Goal: Task Accomplishment & Management: Use online tool/utility

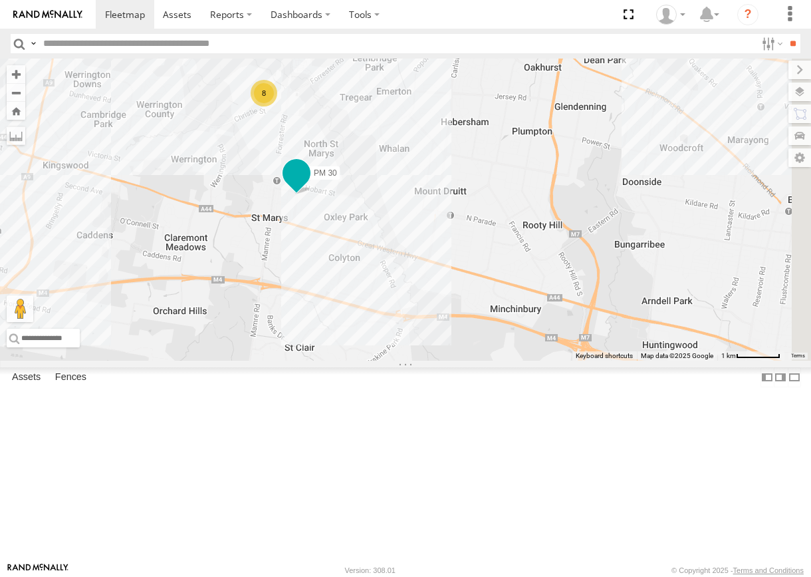
click at [311, 194] on span at bounding box center [296, 176] width 29 height 36
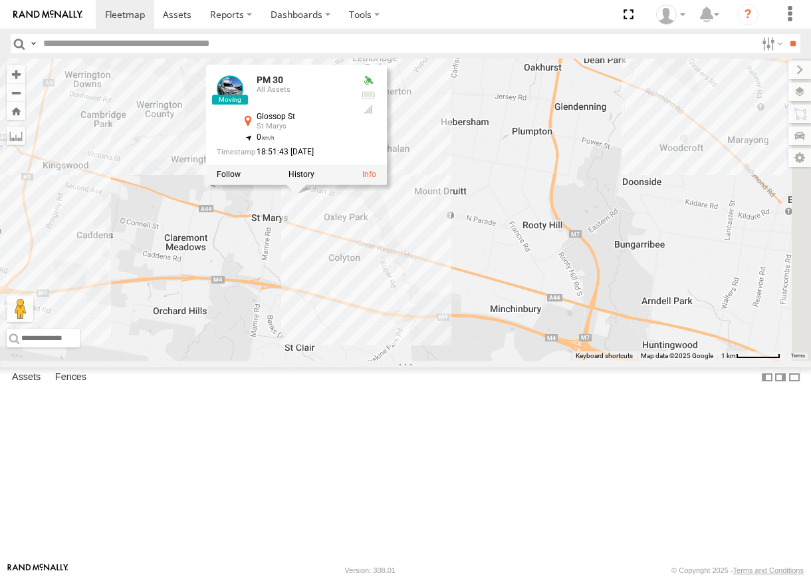
click at [545, 360] on div "8 PM 30 PM 30 All Assets Glossop [GEOGRAPHIC_DATA] -33.76505 , 150.78033 0 18:5…" at bounding box center [405, 210] width 811 height 302
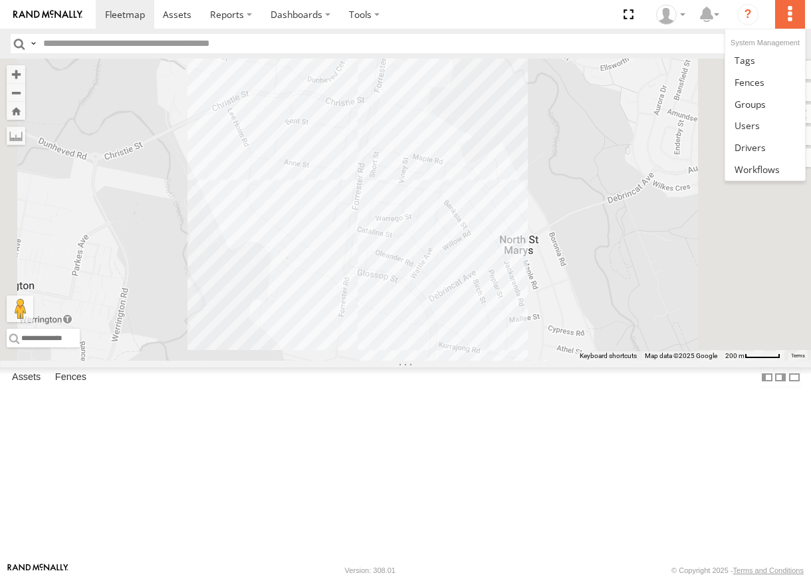
click at [780, 23] on label at bounding box center [790, 14] width 29 height 29
click at [767, 87] on link at bounding box center [765, 82] width 79 height 22
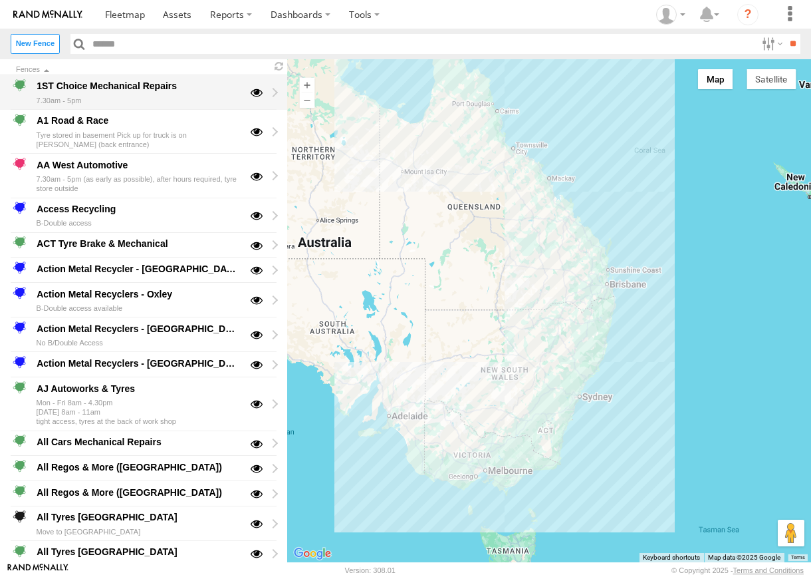
click at [151, 86] on div "1ST Choice Mechanical Repairs" at bounding box center [138, 86] width 207 height 16
type input "**********"
type textarea "**********"
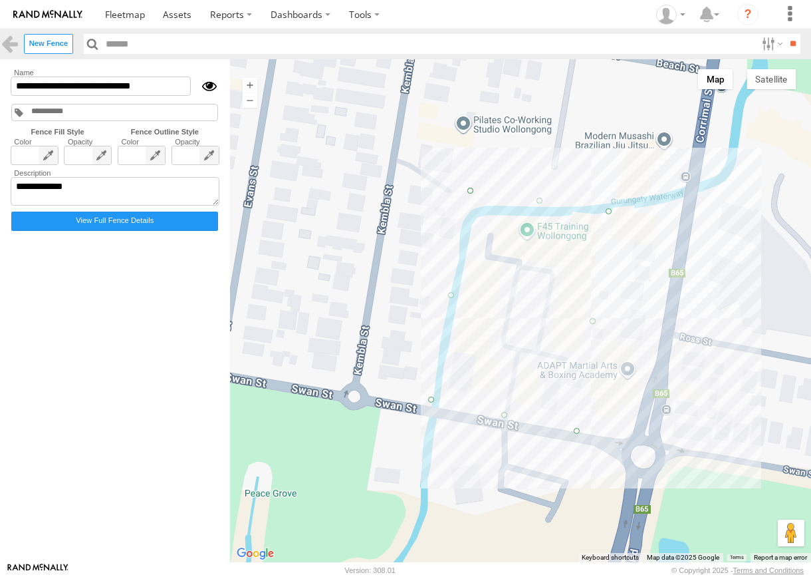
click at [390, 374] on div at bounding box center [520, 310] width 581 height 503
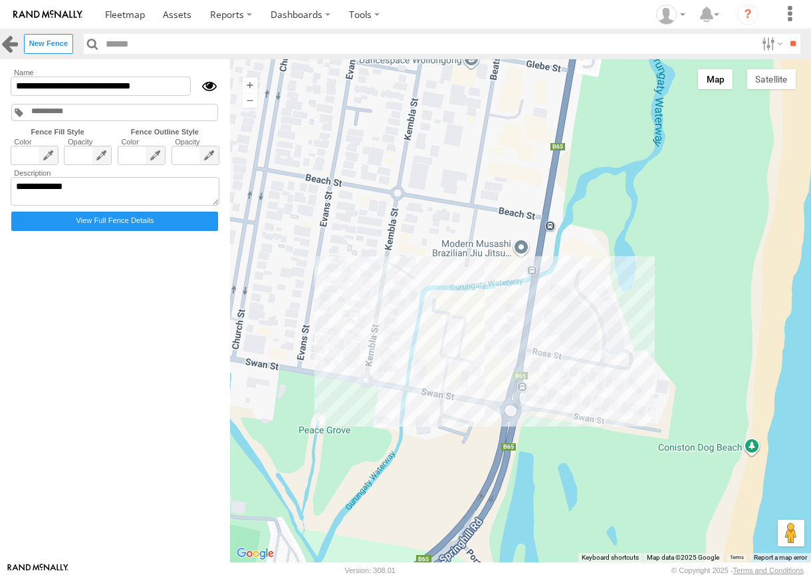
click at [12, 37] on link at bounding box center [9, 43] width 19 height 19
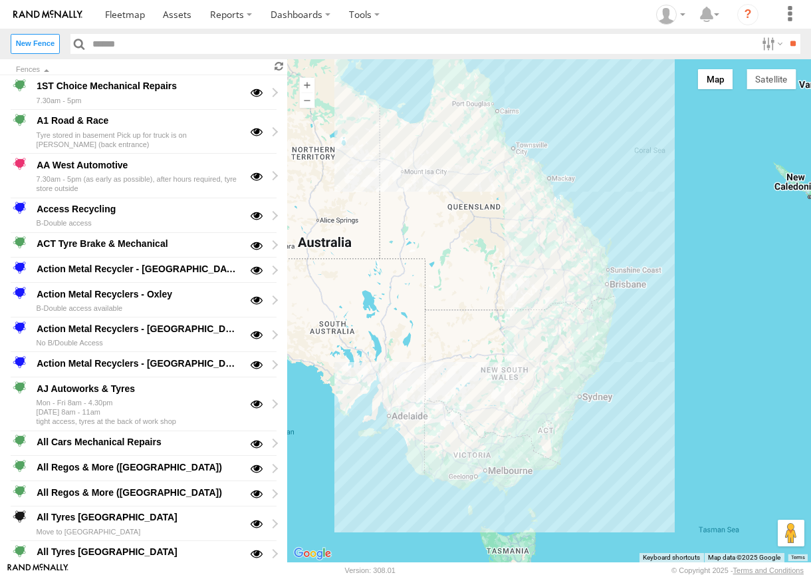
click at [278, 67] on span at bounding box center [279, 67] width 16 height 13
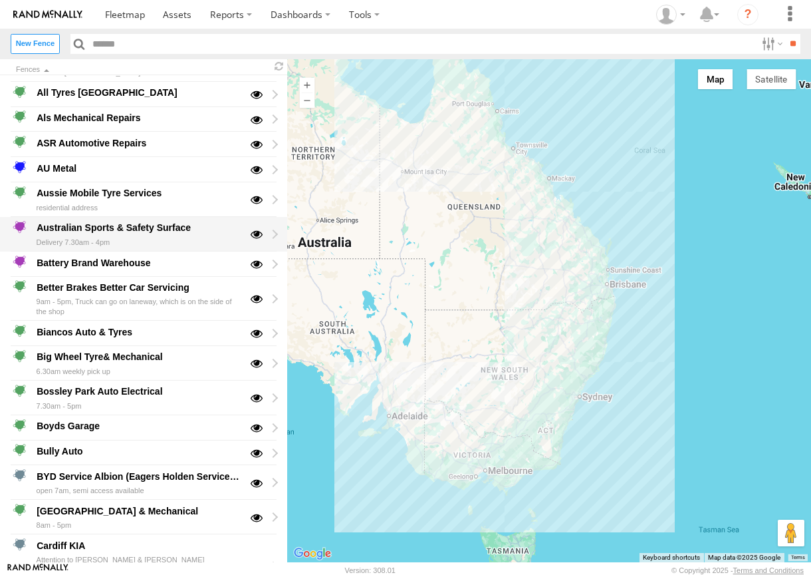
scroll to position [166, 0]
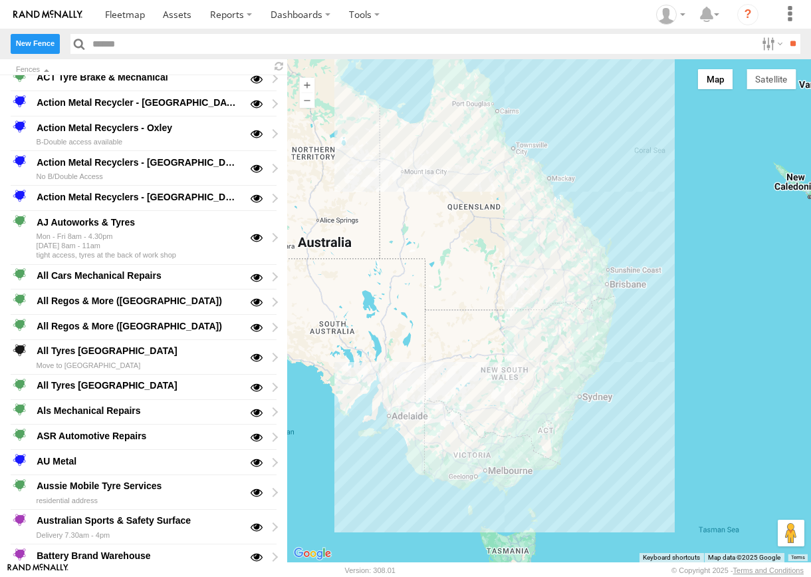
click at [48, 50] on label "New Fence" at bounding box center [35, 43] width 49 height 19
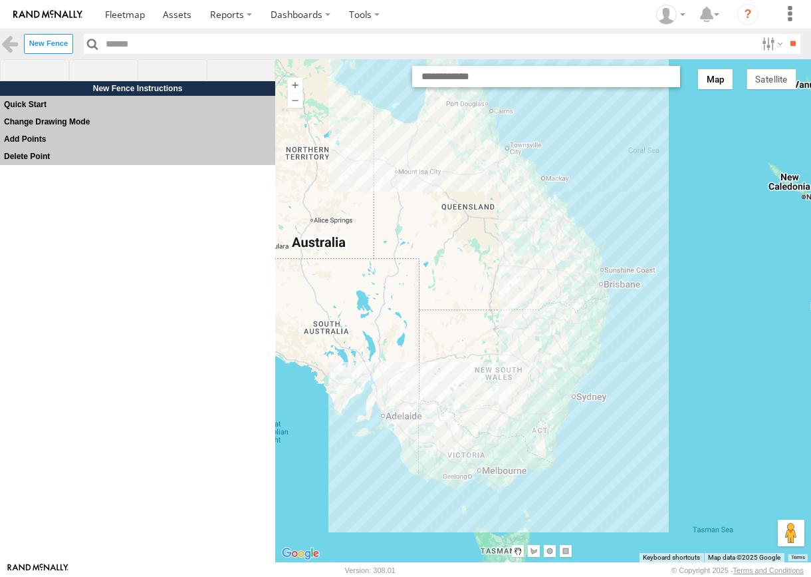
click at [24, 148] on label "Add Points" at bounding box center [137, 138] width 275 height 17
click at [5, 42] on link at bounding box center [9, 43] width 19 height 19
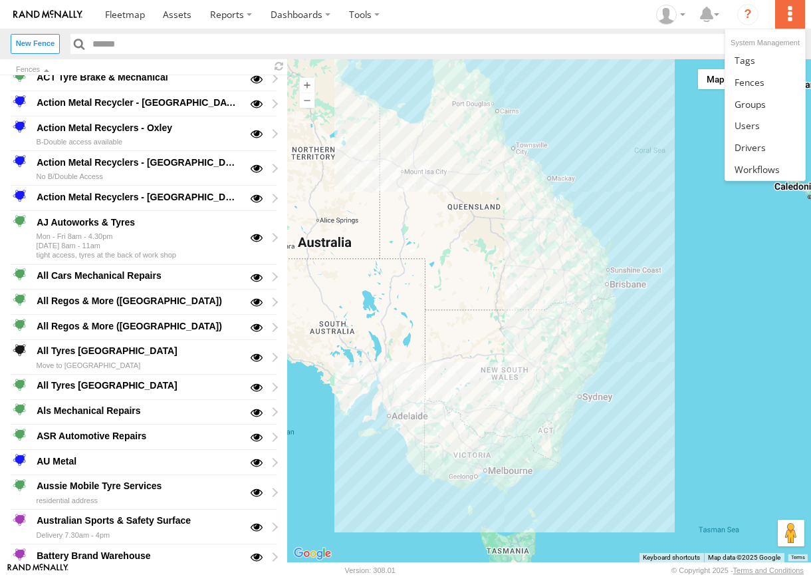
click at [792, 5] on label at bounding box center [790, 14] width 29 height 29
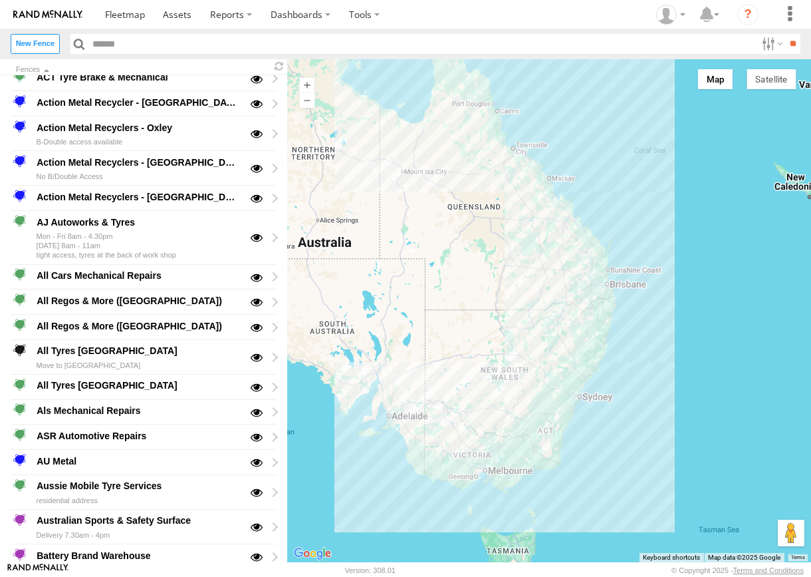
click at [684, 44] on input "text" at bounding box center [422, 43] width 669 height 19
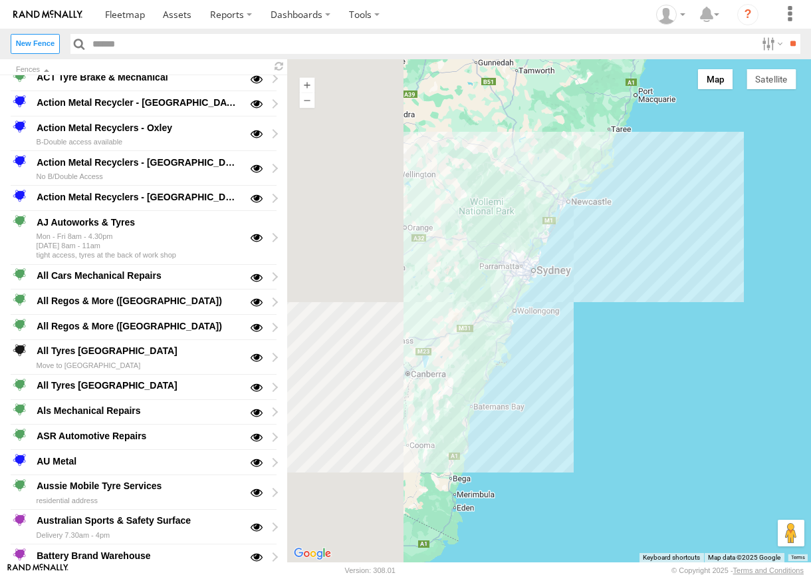
drag, startPoint x: 398, startPoint y: 296, endPoint x: 607, endPoint y: 356, distance: 217.3
click at [607, 356] on div at bounding box center [549, 310] width 524 height 503
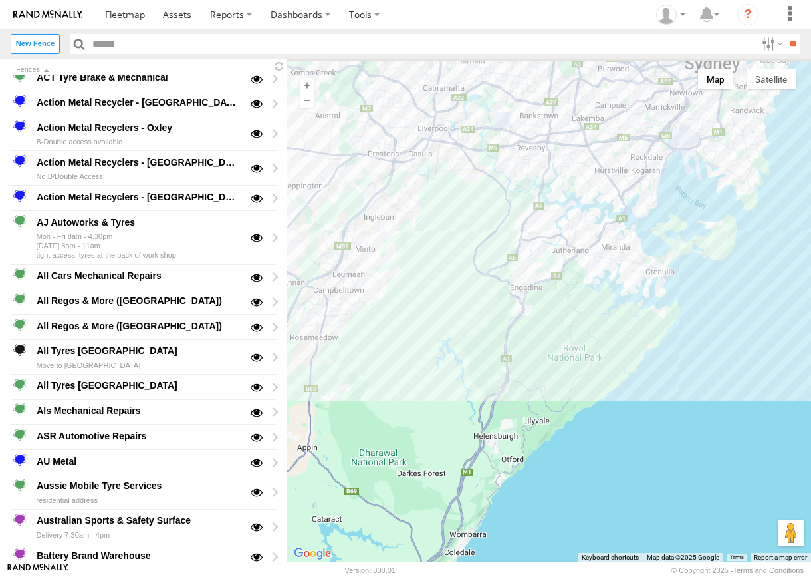
drag, startPoint x: 561, startPoint y: 251, endPoint x: 561, endPoint y: 265, distance: 14.6
click at [561, 265] on div at bounding box center [549, 310] width 524 height 503
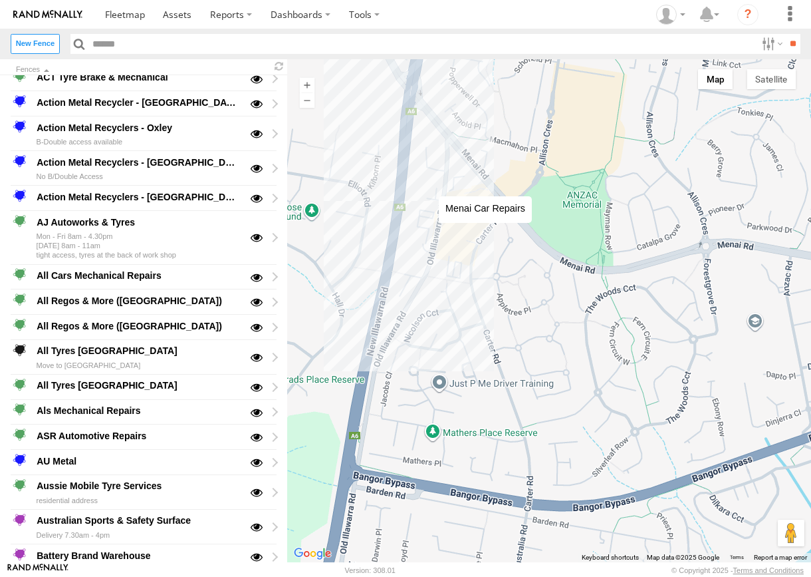
click at [426, 183] on div at bounding box center [549, 310] width 524 height 503
type input "**********"
type textarea "**********"
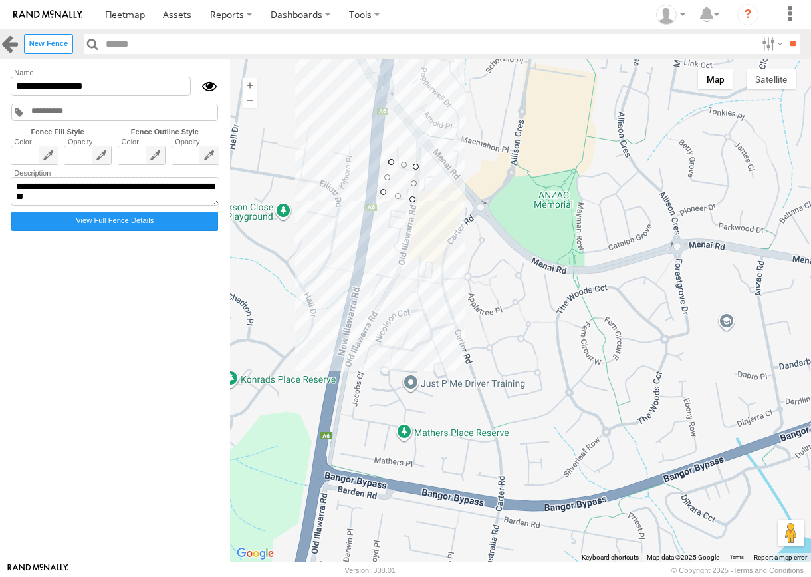
click at [6, 51] on link at bounding box center [9, 43] width 19 height 19
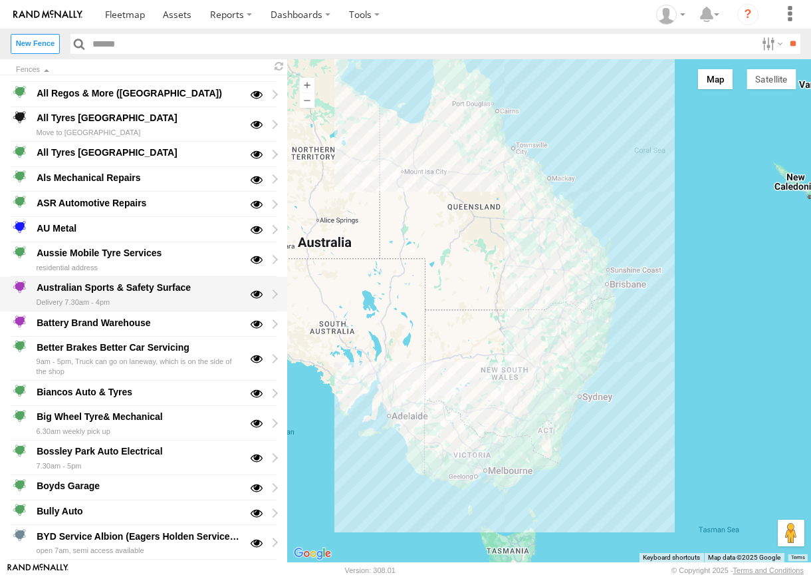
scroll to position [343, 0]
